Goal: Task Accomplishment & Management: Manage account settings

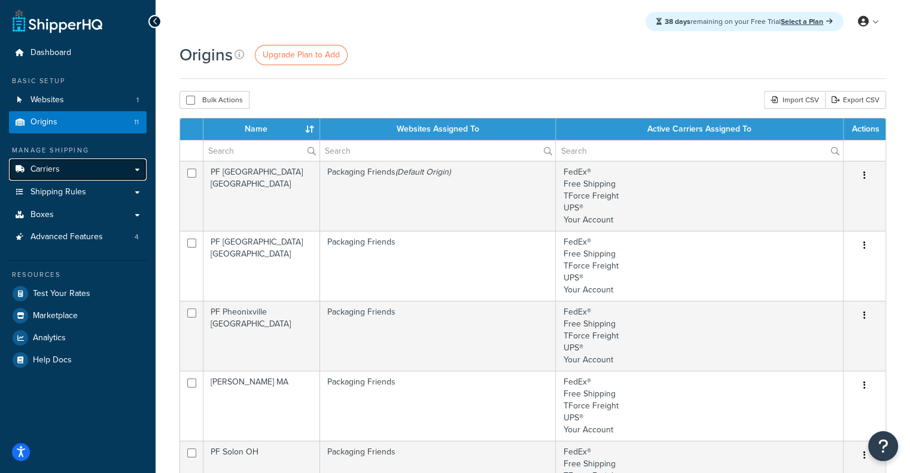
click at [90, 172] on link "Carriers" at bounding box center [78, 170] width 138 height 22
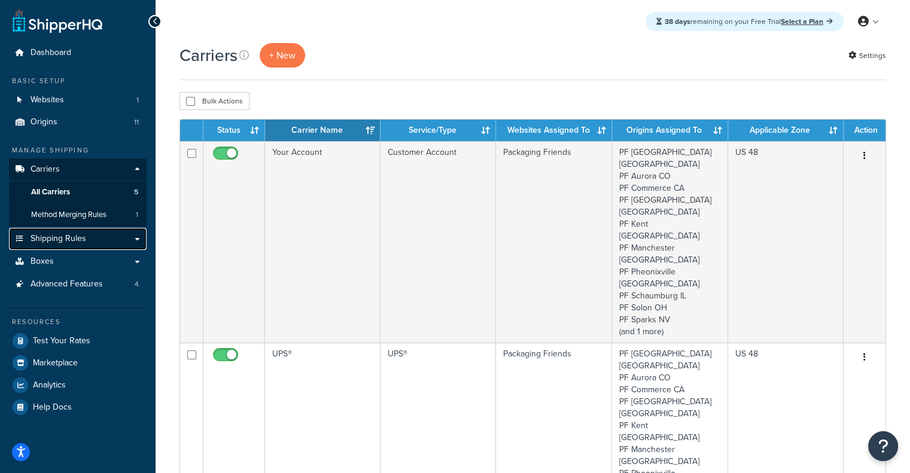
click at [87, 242] on link "Shipping Rules" at bounding box center [78, 239] width 138 height 22
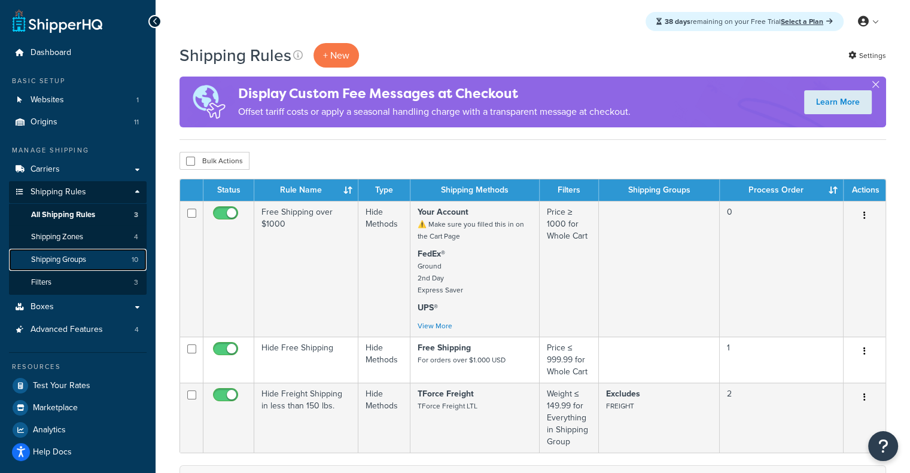
click at [97, 258] on link "Shipping Groups 10" at bounding box center [78, 260] width 138 height 22
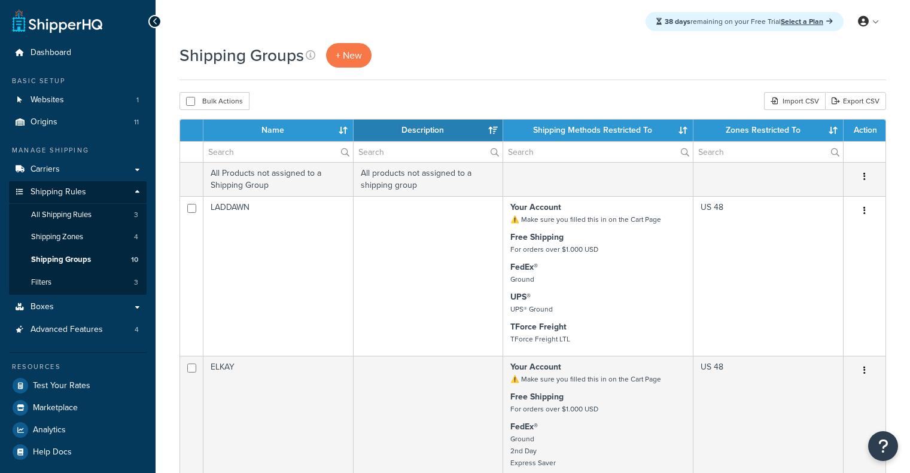
select select "15"
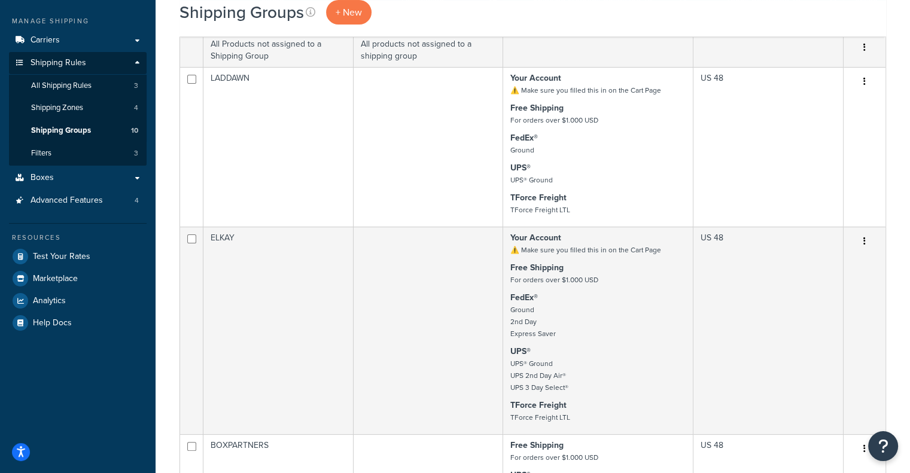
scroll to position [138, 0]
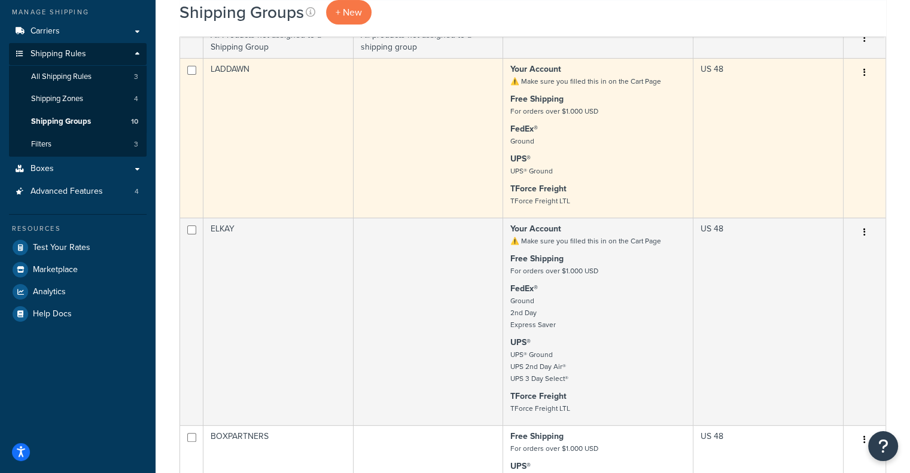
click at [589, 166] on p "UPS® UPS® Ground" at bounding box center [597, 165] width 175 height 24
click at [358, 145] on td at bounding box center [429, 138] width 150 height 160
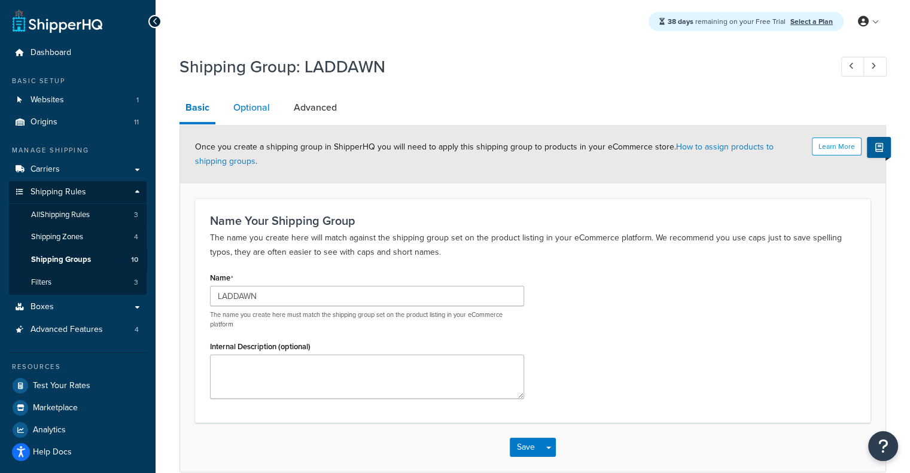
click at [246, 102] on link "Optional" at bounding box center [251, 107] width 48 height 29
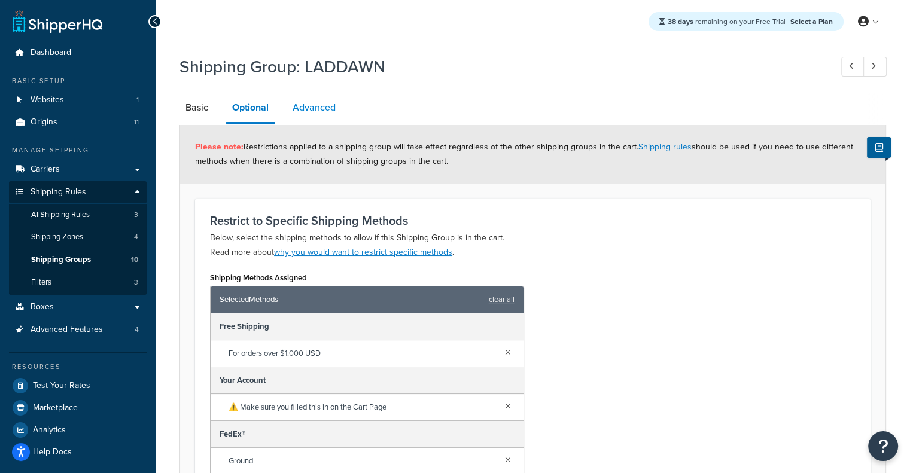
click at [336, 100] on link "Advanced" at bounding box center [314, 107] width 55 height 29
select select "77.5"
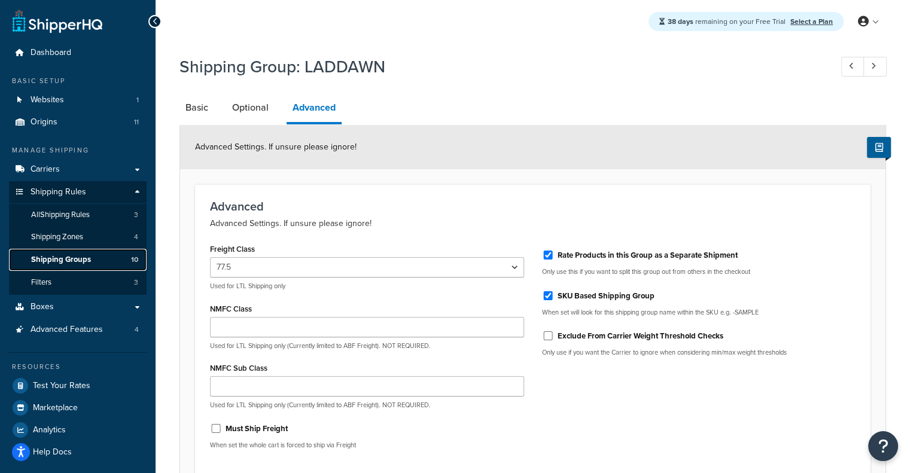
click at [89, 258] on span "Shipping Groups" at bounding box center [61, 260] width 60 height 10
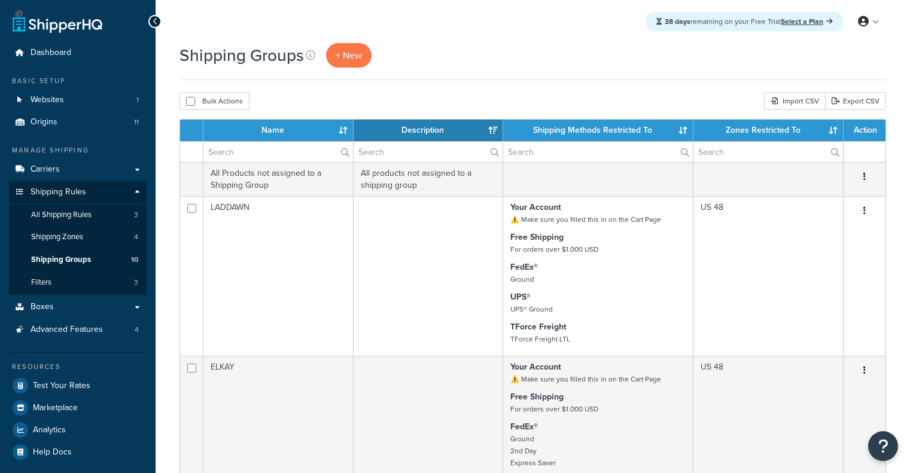
select select "15"
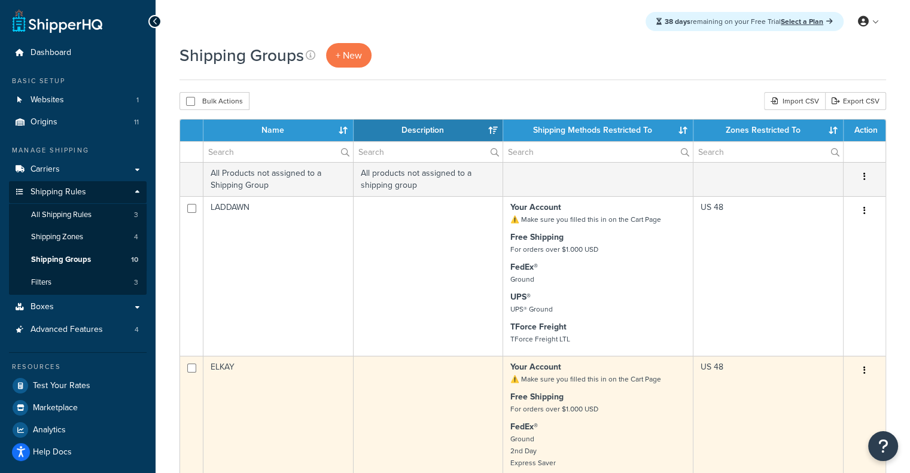
click at [339, 403] on td "ELKAY" at bounding box center [278, 460] width 150 height 208
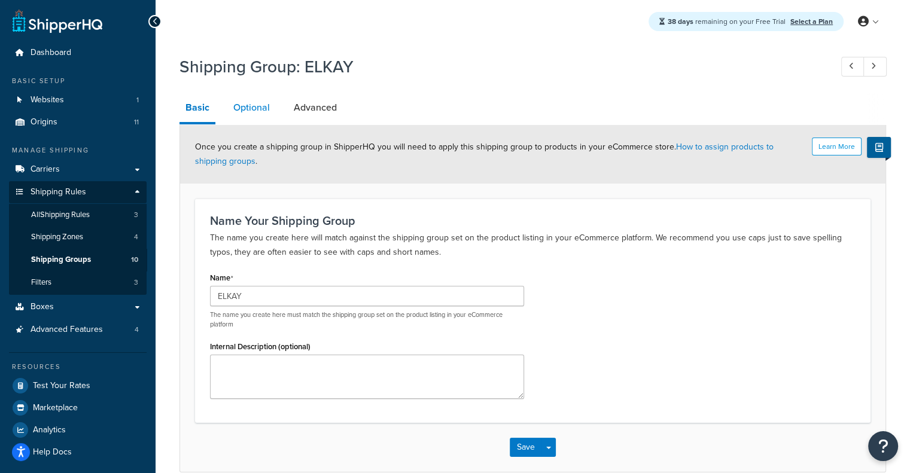
click at [252, 121] on link "Optional" at bounding box center [251, 107] width 48 height 29
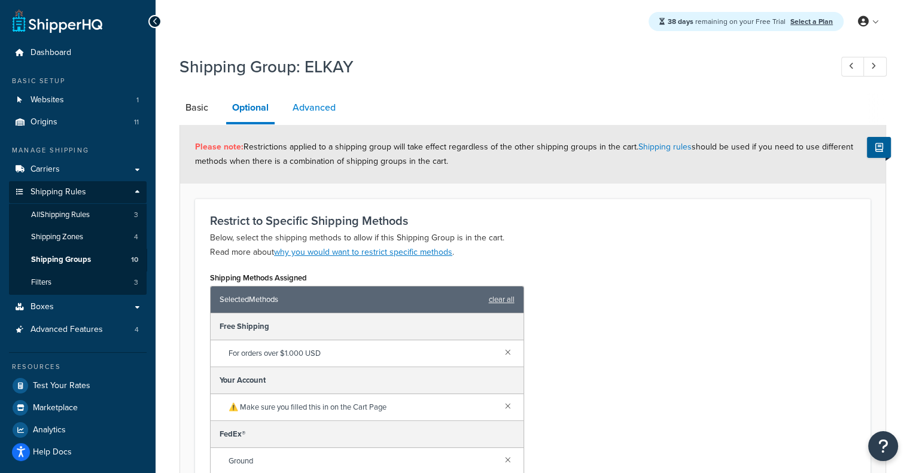
click at [303, 117] on link "Advanced" at bounding box center [314, 107] width 55 height 29
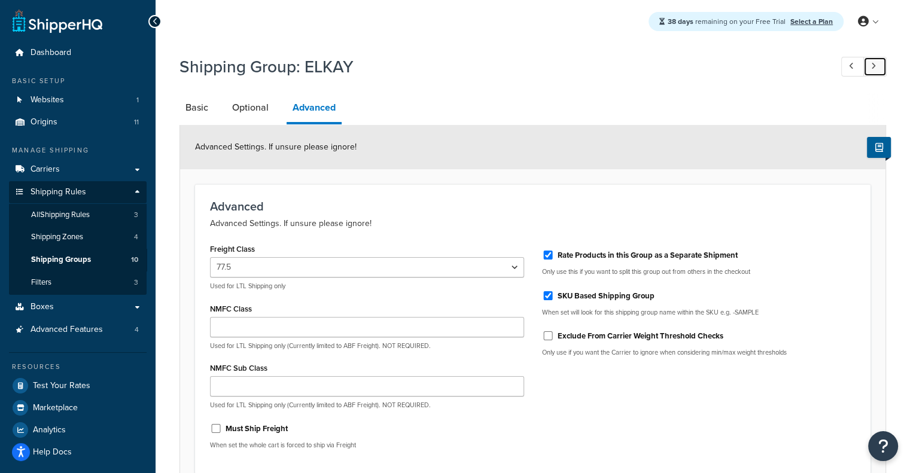
click at [881, 71] on link at bounding box center [874, 67] width 23 height 20
click at [878, 73] on link at bounding box center [874, 67] width 23 height 20
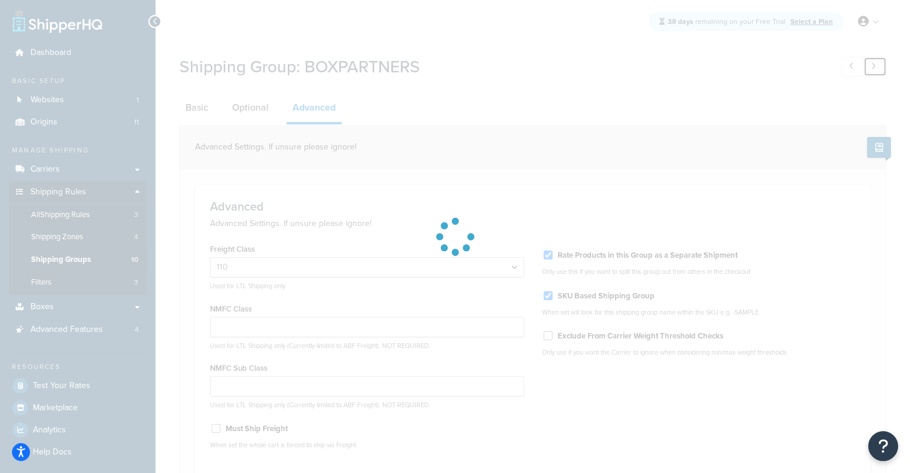
select select "77.5"
